Goal: Task Accomplishment & Management: Manage account settings

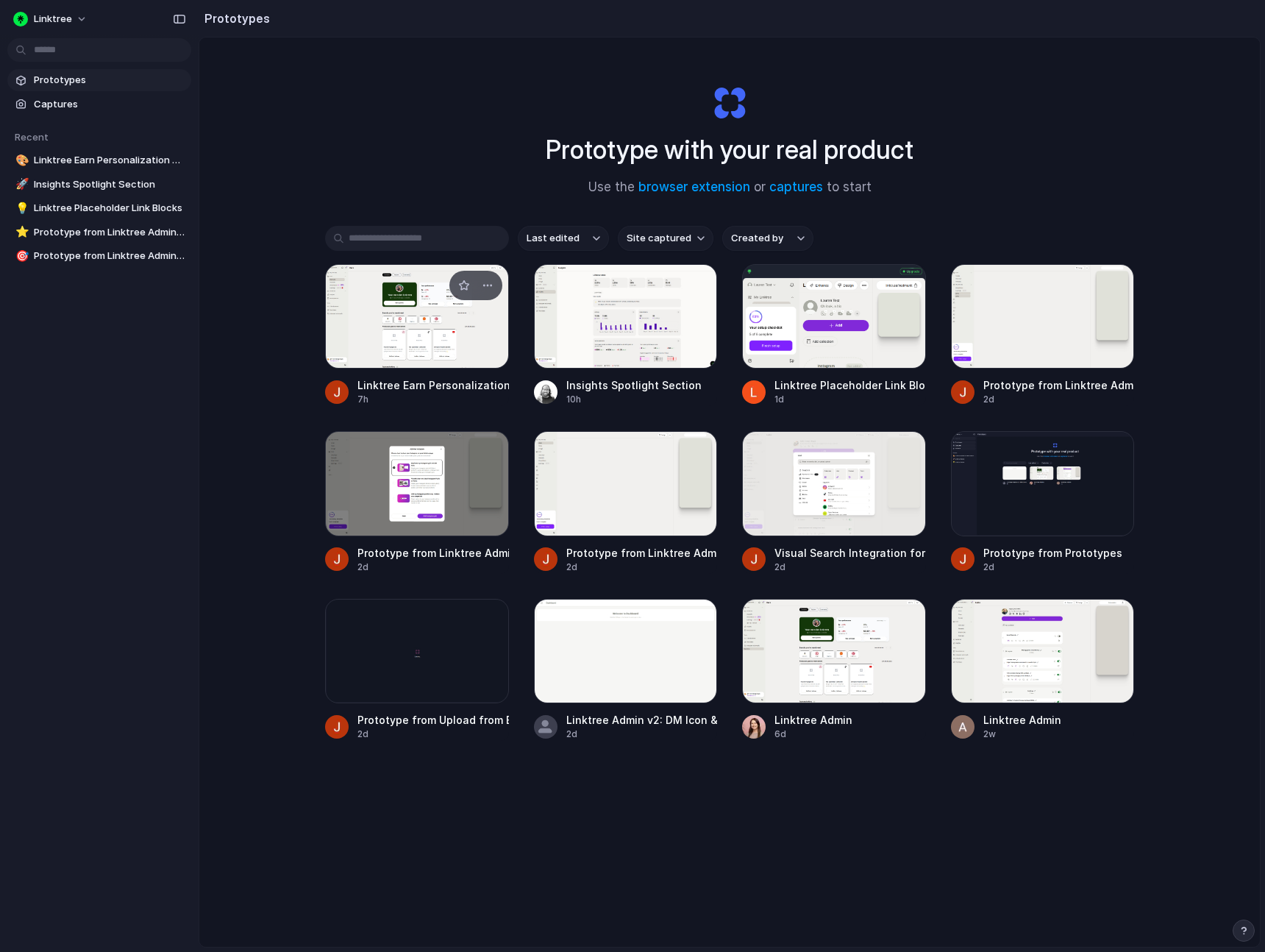
click at [479, 337] on div at bounding box center [417, 316] width 184 height 105
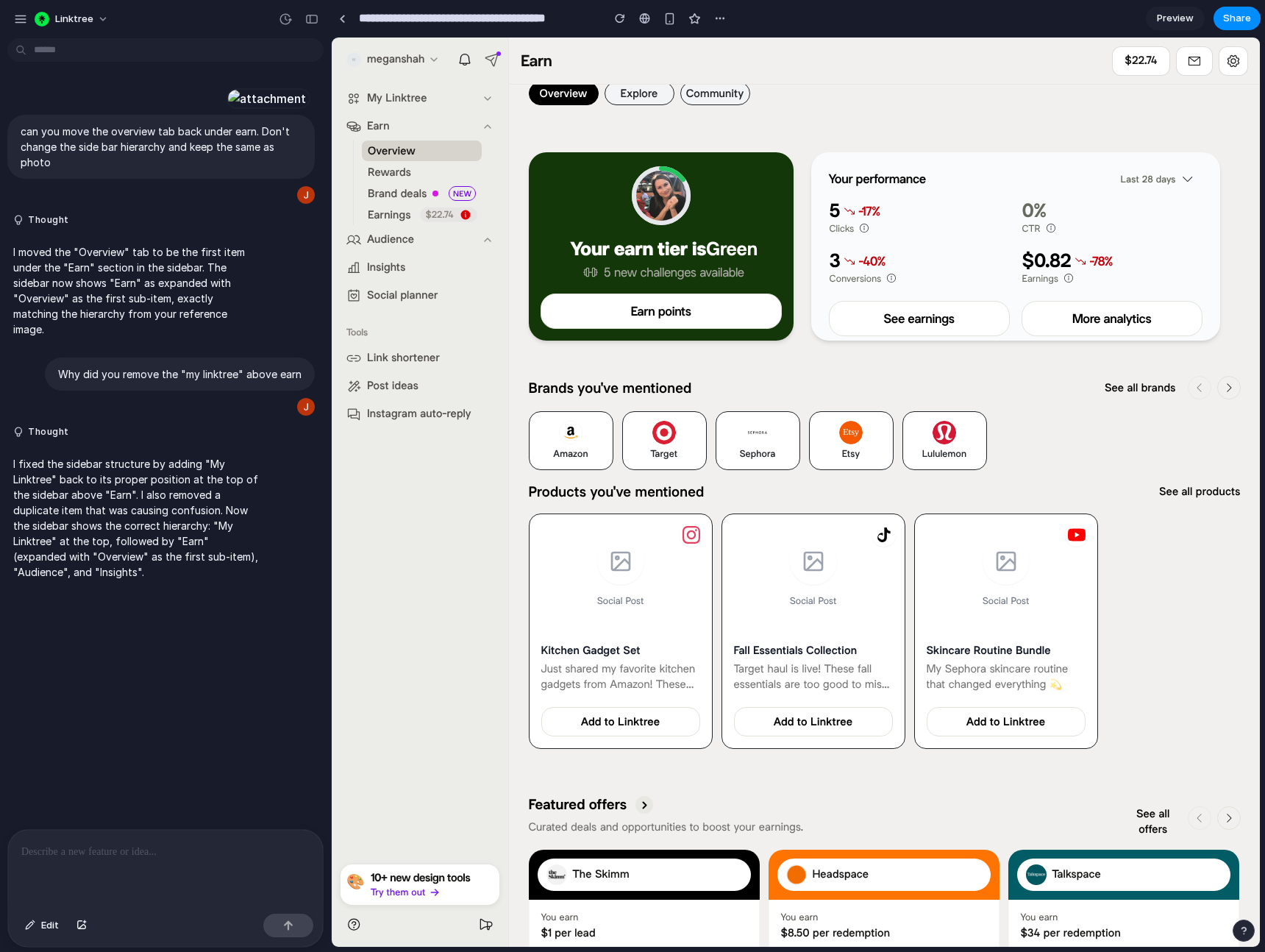
scroll to position [20, 0]
